Goal: Information Seeking & Learning: Learn about a topic

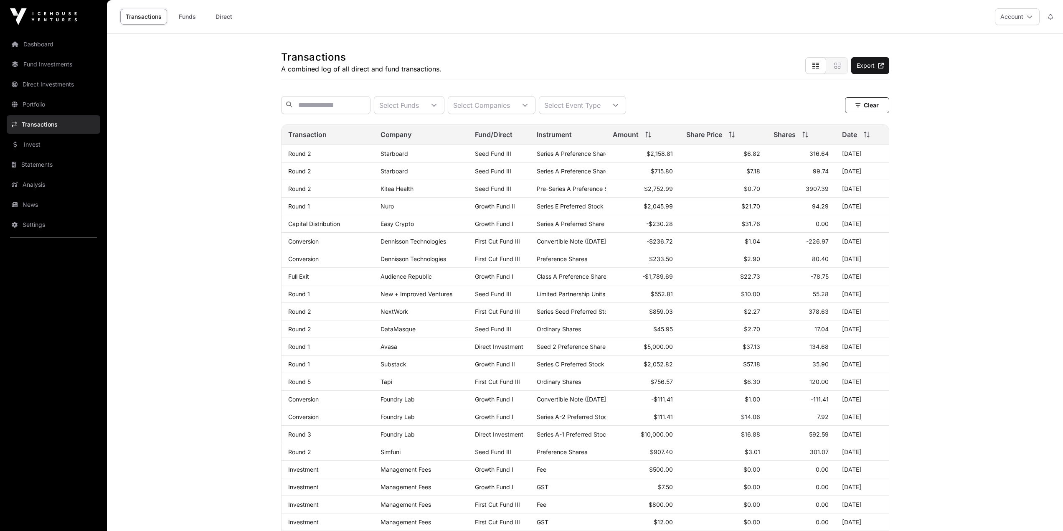
click at [35, 205] on link "News" at bounding box center [54, 204] width 94 height 18
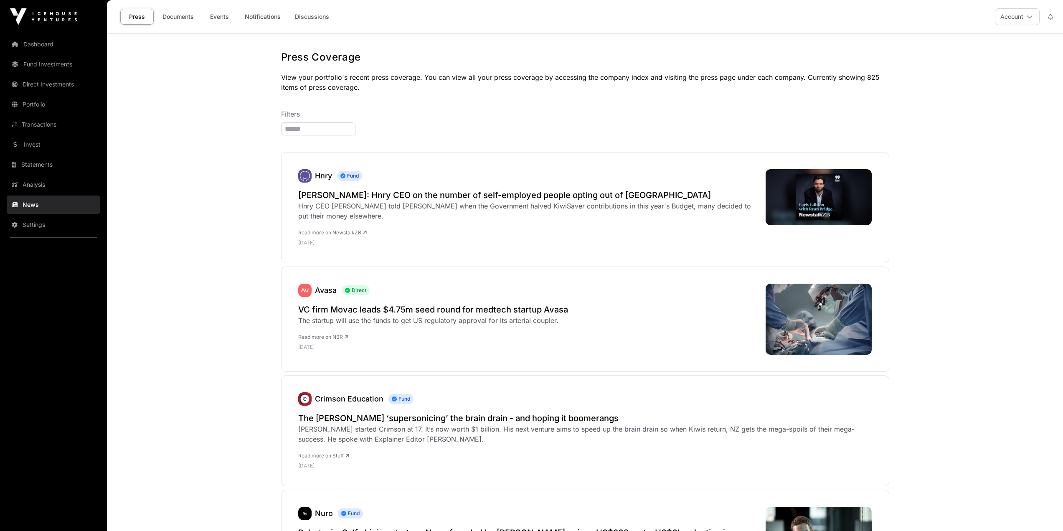
click at [213, 17] on link "Events" at bounding box center [219, 17] width 33 height 16
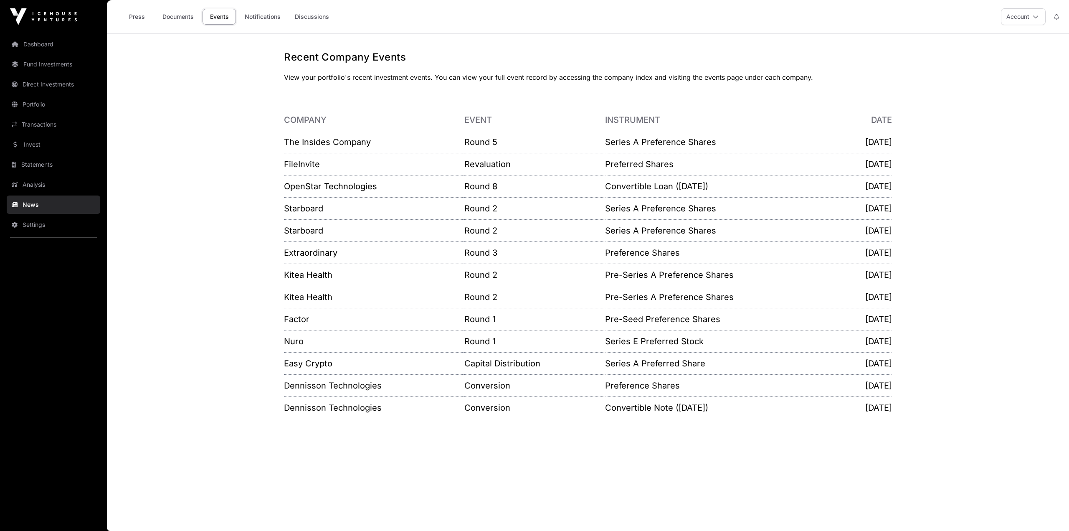
click at [278, 15] on link "Notifications" at bounding box center [262, 17] width 47 height 16
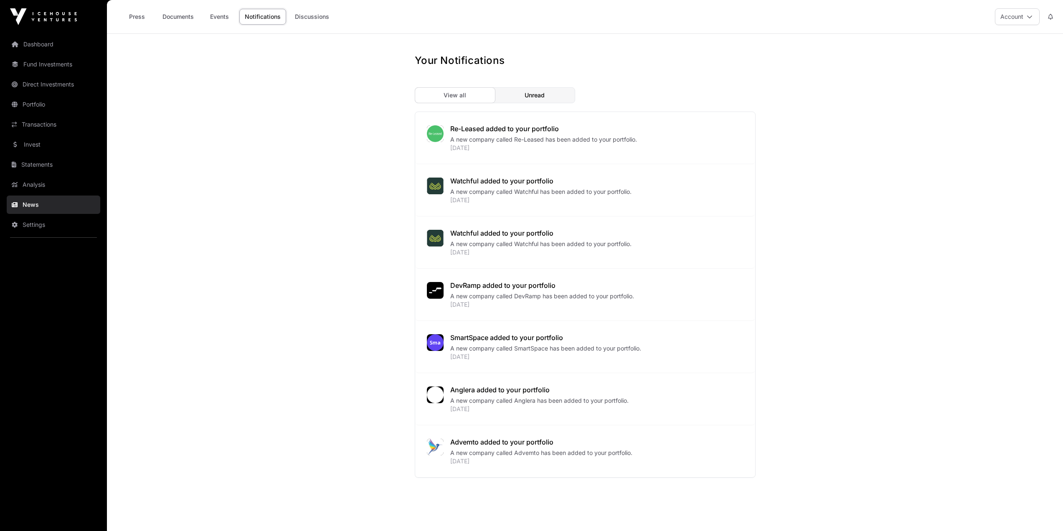
click at [322, 15] on link "Discussions" at bounding box center [311, 17] width 45 height 16
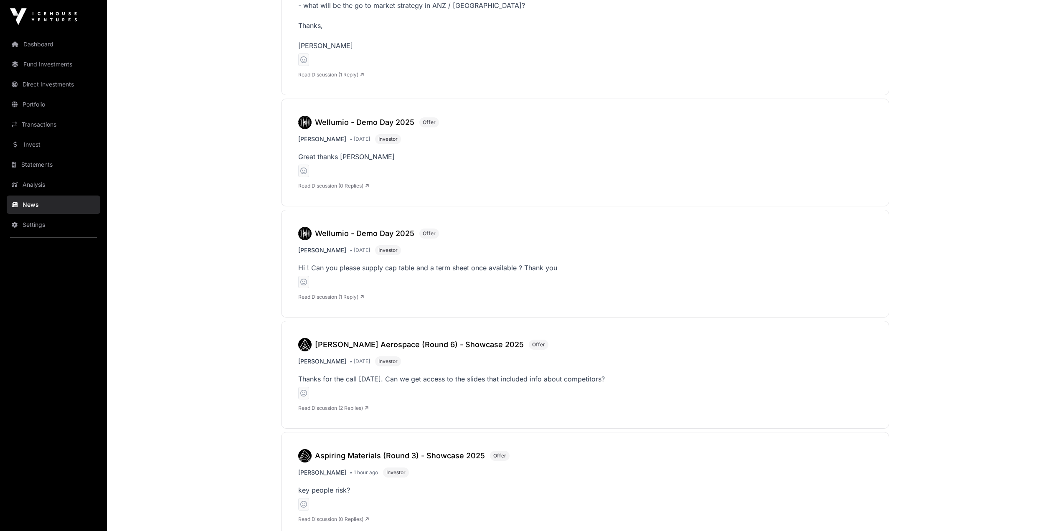
scroll to position [1852, 0]
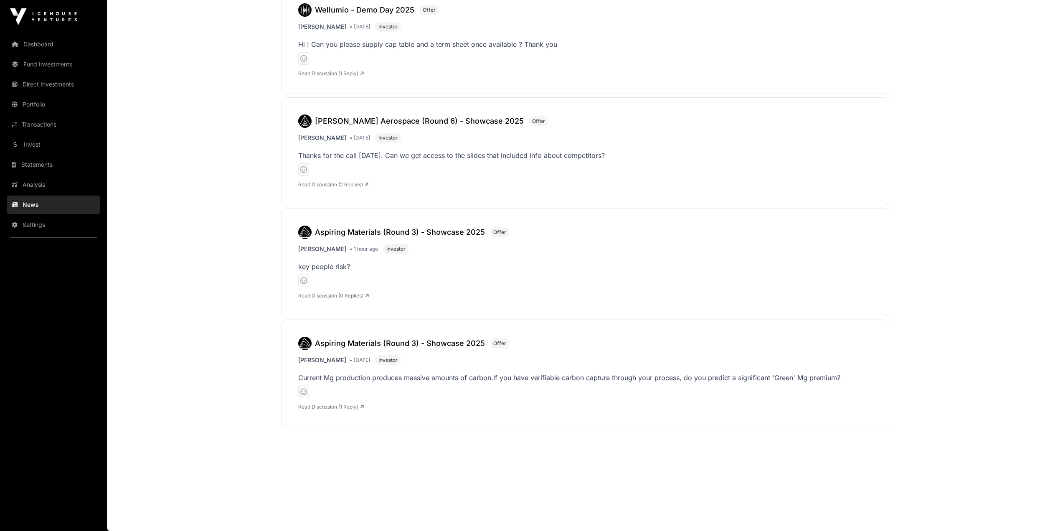
click at [366, 187] on link "Read Discussion (2 Replies)" at bounding box center [333, 184] width 70 height 6
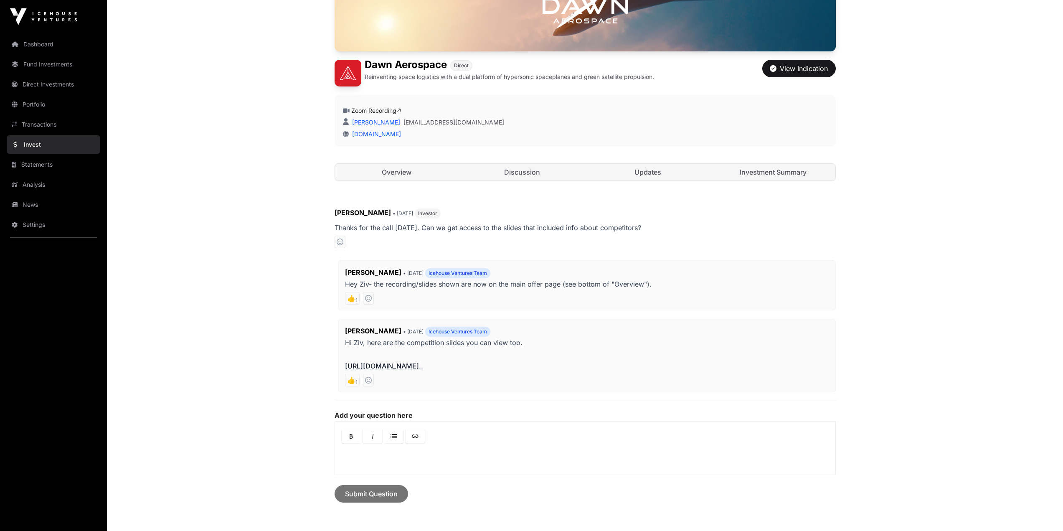
scroll to position [209, 0]
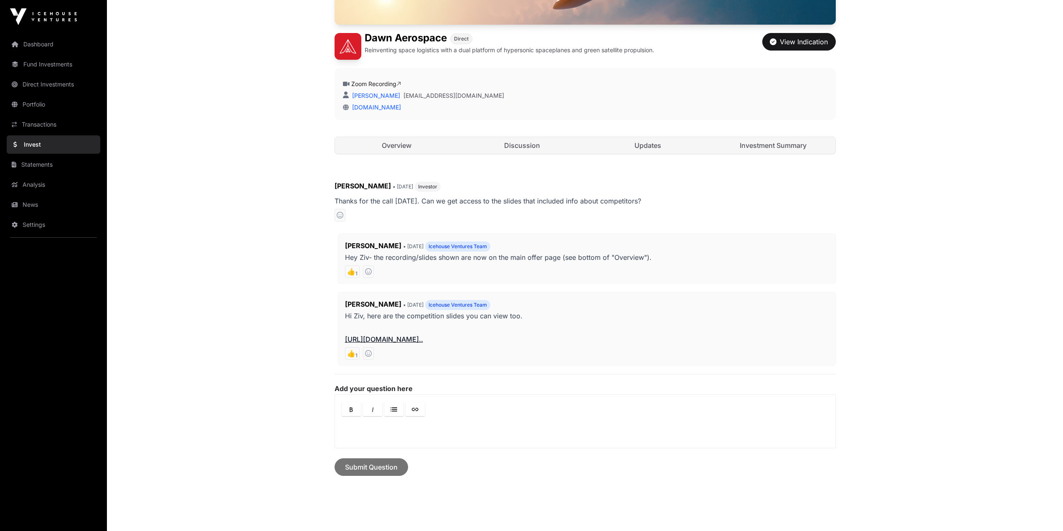
click at [423, 338] on link "[URL][DOMAIN_NAME].." at bounding box center [384, 339] width 78 height 8
